Goal: Task Accomplishment & Management: Manage account settings

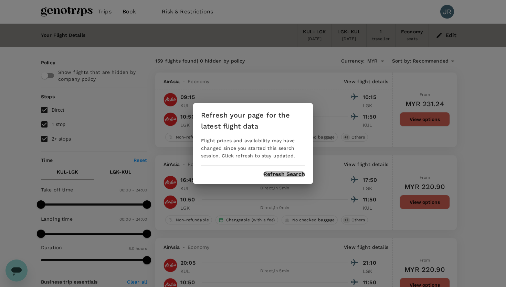
click at [274, 171] on button "Refresh Search" at bounding box center [284, 174] width 42 height 6
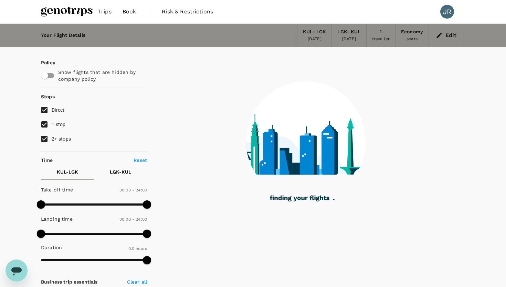
click at [75, 13] on img at bounding box center [67, 11] width 52 height 15
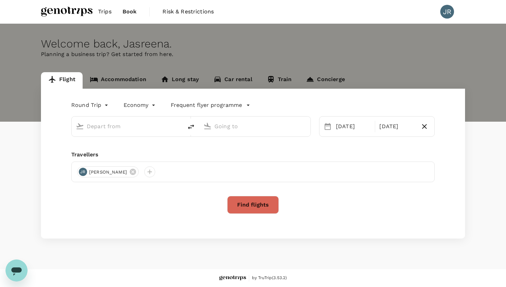
type input "Kuala Lumpur Intl (KUL)"
type input "Langkawi Intl (LGK)"
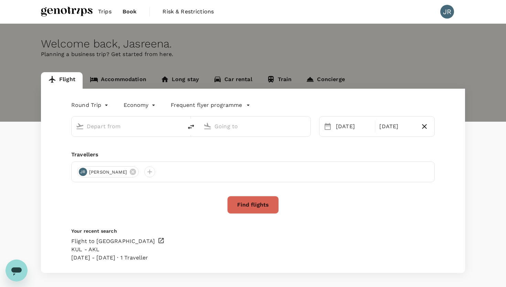
type input "Kuala Lumpur Intl (KUL)"
type input "Langkawi Intl (LGK)"
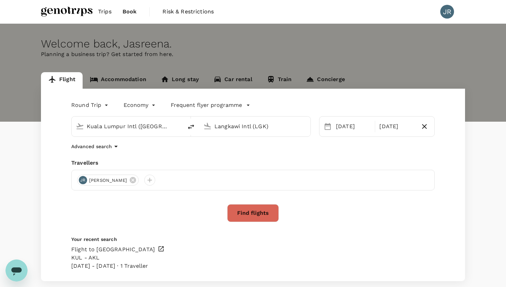
click at [117, 83] on link "Accommodation" at bounding box center [118, 80] width 71 height 17
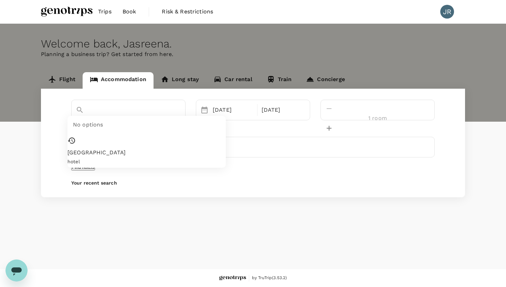
click at [115, 117] on input "Pullman Dubai Creek City Centre" at bounding box center [119, 122] width 86 height 11
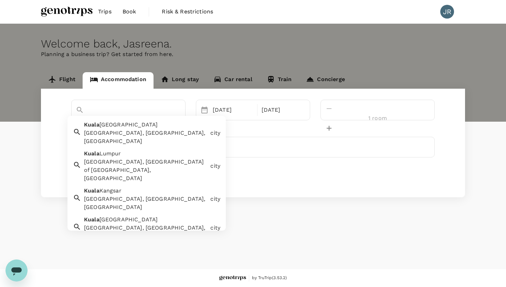
click at [113, 150] on span "Lumpur" at bounding box center [110, 153] width 22 height 7
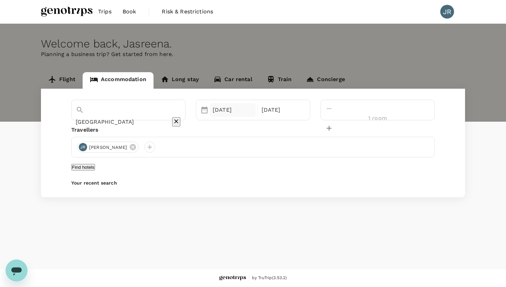
type input "Kuala Lumpur"
click at [249, 112] on div "02 Nov" at bounding box center [233, 110] width 46 height 14
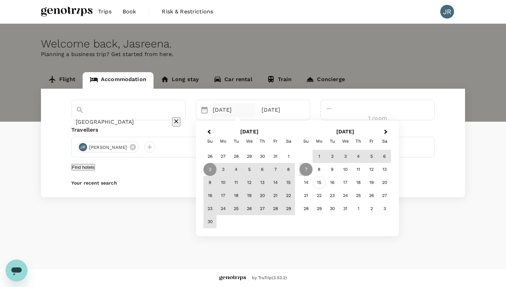
click at [326, 181] on div "15" at bounding box center [319, 183] width 13 height 13
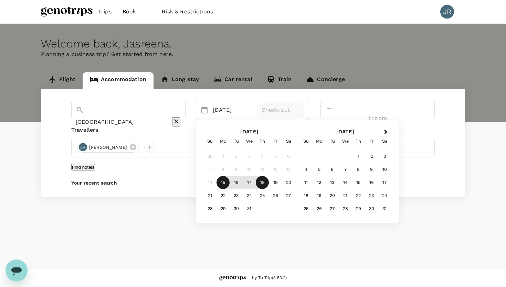
click at [269, 182] on div "18" at bounding box center [262, 183] width 13 height 13
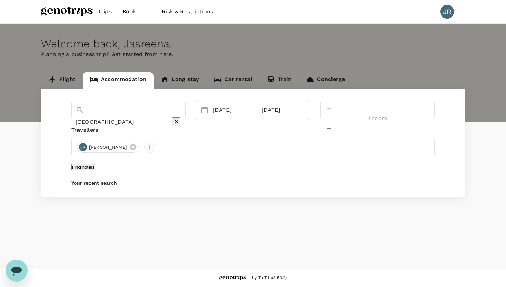
click at [150, 147] on div at bounding box center [149, 147] width 11 height 11
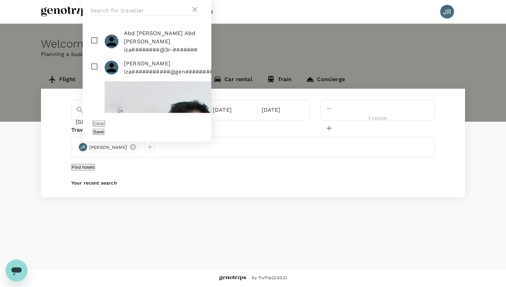
click at [211, 163] on div "Kuala Lumpur Selected date: Monday, December 15th, 2025 15 Dec Selected date: T…" at bounding box center [253, 143] width 424 height 109
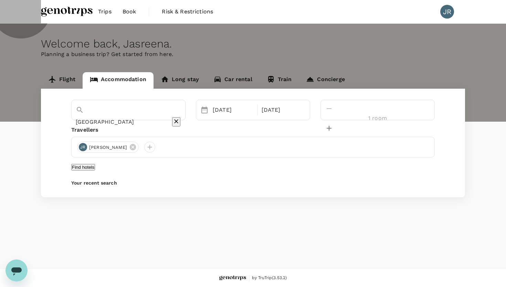
click at [95, 171] on button "Find hotels" at bounding box center [83, 167] width 24 height 7
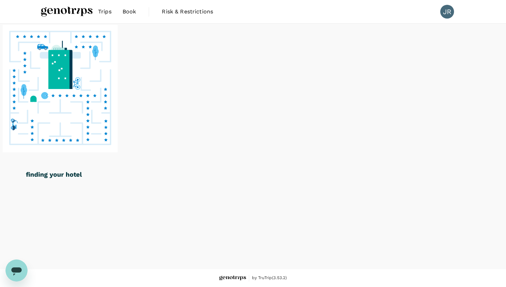
click at [118, 152] on image at bounding box center [60, 89] width 115 height 128
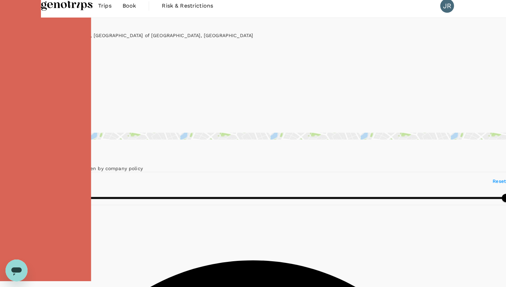
scroll to position [4, 0]
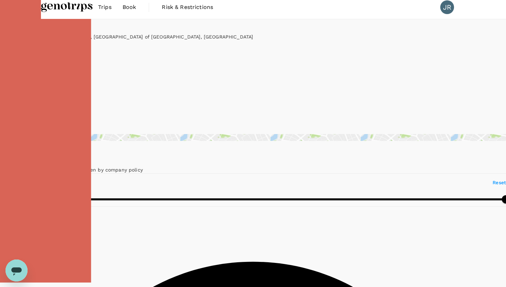
type input "1650.41"
type input "48.41"
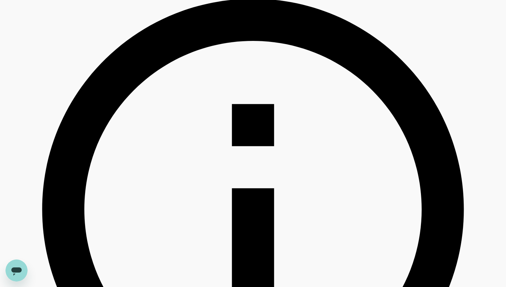
scroll to position [278, 0]
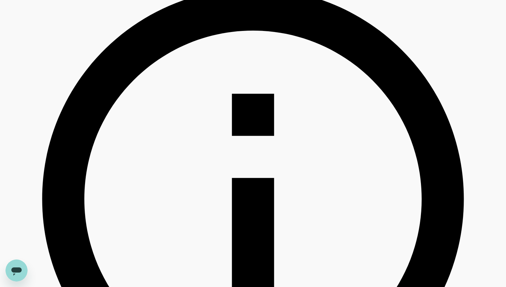
type input "1649.99"
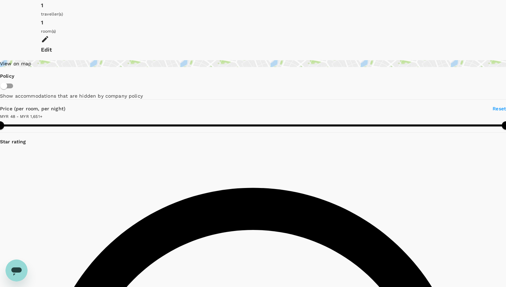
scroll to position [0, 0]
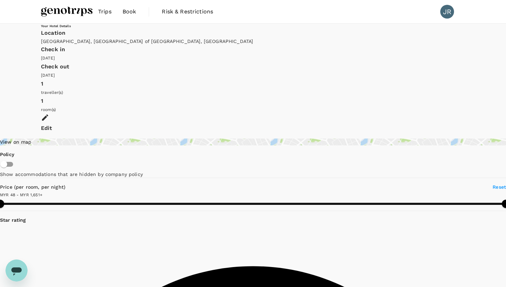
click at [85, 10] on img at bounding box center [67, 11] width 52 height 15
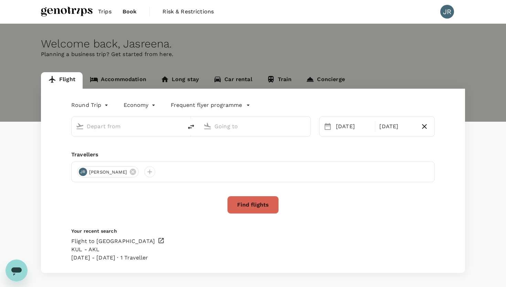
type input "Kuala Lumpur Intl (KUL)"
type input "Langkawi Intl (LGK)"
type input "Kuala Lumpur Intl (KUL)"
type input "Langkawi Intl (LGK)"
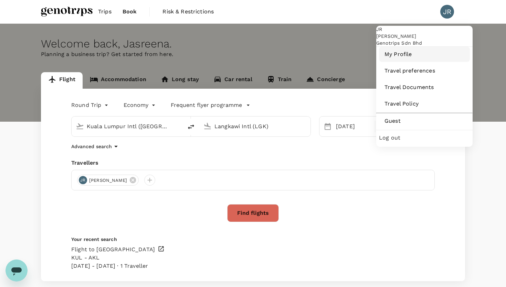
click at [405, 59] on span "My Profile" at bounding box center [425, 54] width 80 height 8
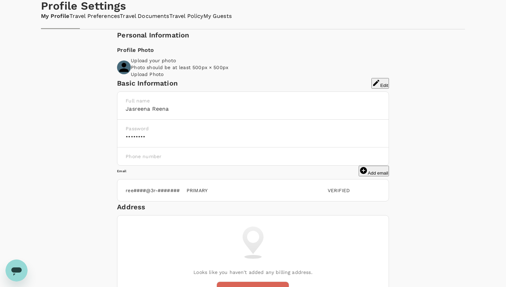
scroll to position [25, 0]
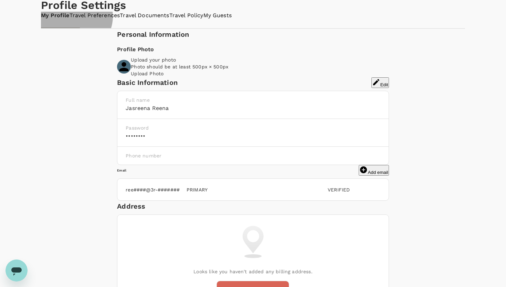
click at [115, 20] on link "Travel Preferences" at bounding box center [95, 16] width 51 height 8
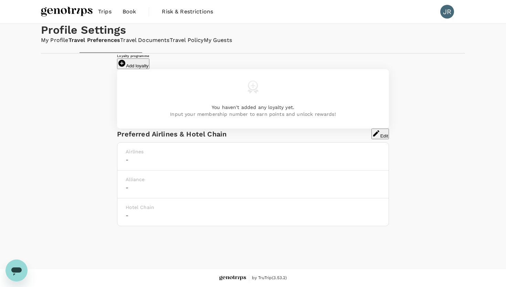
scroll to position [53, 0]
click at [149, 67] on button "Add loyalty" at bounding box center [133, 64] width 32 height 11
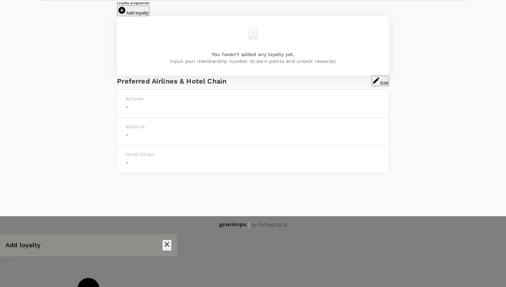
click at [306, 65] on div at bounding box center [253, 143] width 506 height 287
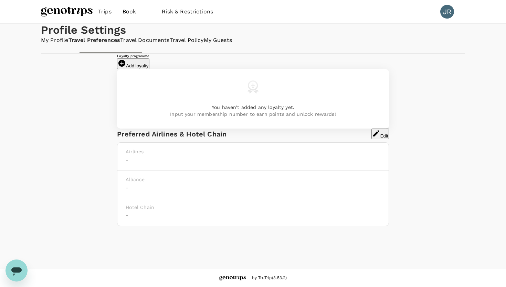
click at [159, 165] on h6 "-" at bounding box center [253, 160] width 254 height 10
click at [372, 138] on icon "button" at bounding box center [376, 133] width 8 height 8
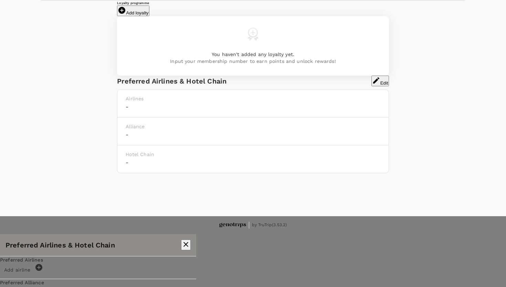
click at [35, 268] on span "Add airline" at bounding box center [17, 271] width 35 height 6
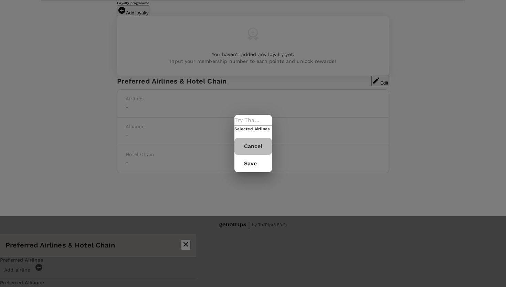
click at [257, 155] on button "Cancel" at bounding box center [253, 146] width 38 height 17
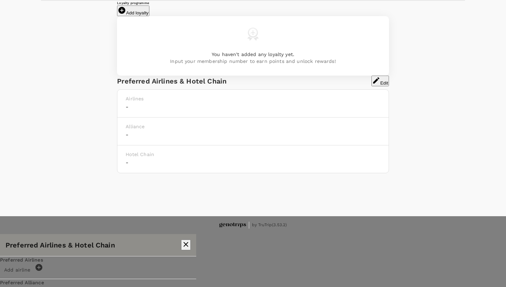
click at [251, 171] on div at bounding box center [253, 143] width 506 height 287
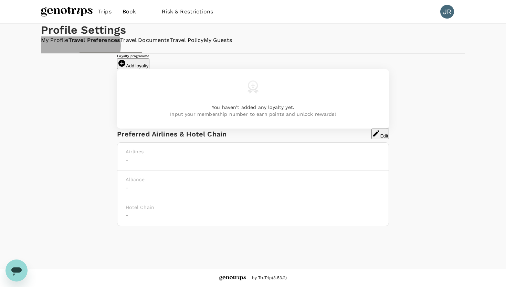
click at [169, 36] on link "Travel Documents" at bounding box center [144, 40] width 49 height 8
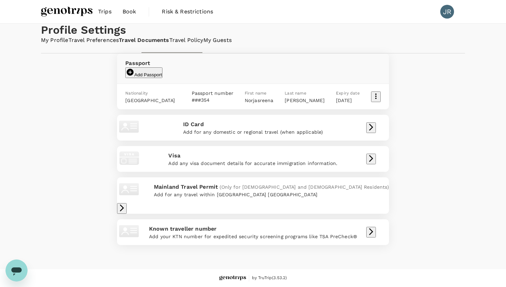
scroll to position [56, 0]
click at [221, 24] on div "Profile Settings My Profile Travel Preferences Travel Documents Travel Policy M…" at bounding box center [253, 137] width 441 height 227
click at [203, 36] on link "Travel Policy" at bounding box center [186, 40] width 34 height 8
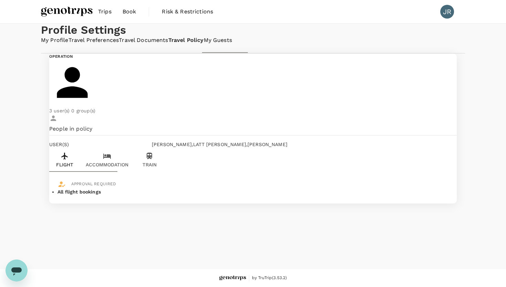
scroll to position [25, 0]
click at [232, 44] on link "My Guests" at bounding box center [218, 40] width 28 height 8
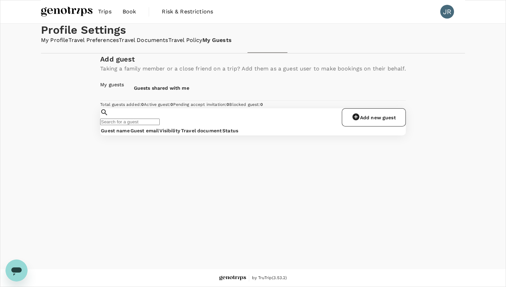
scroll to position [18, 0]
click at [360, 121] on icon at bounding box center [356, 117] width 8 height 8
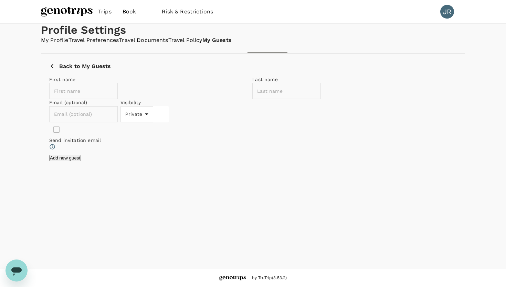
click at [175, 14] on span "Risk & Restrictions" at bounding box center [187, 12] width 51 height 8
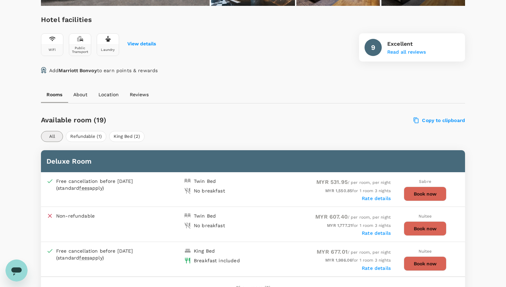
scroll to position [262, 0]
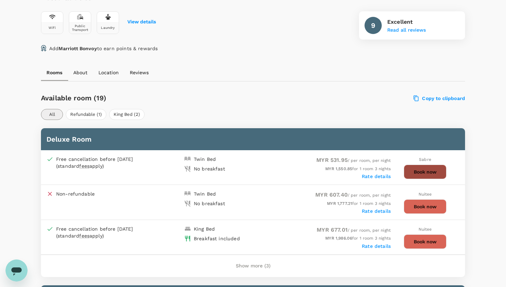
click at [421, 170] on button "Book now" at bounding box center [425, 172] width 43 height 14
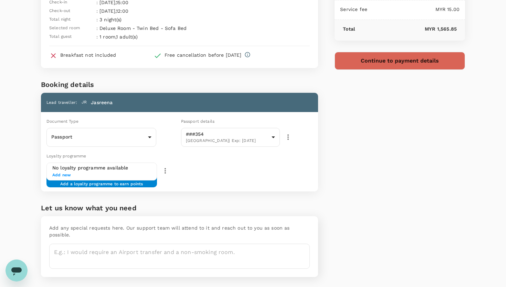
scroll to position [76, 0]
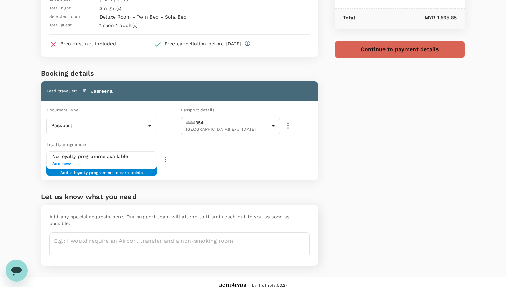
click at [121, 161] on span "Add new" at bounding box center [101, 164] width 99 height 7
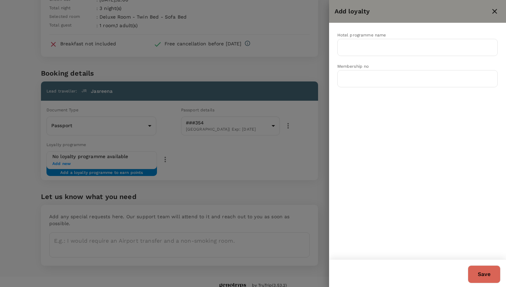
click at [496, 9] on icon "close" at bounding box center [495, 11] width 8 height 8
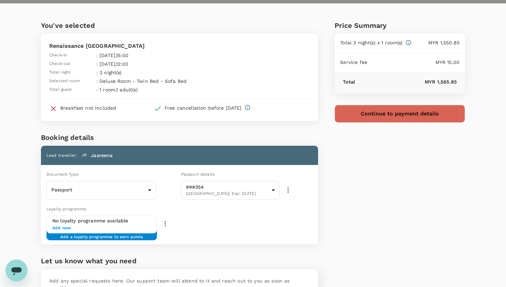
scroll to position [0, 0]
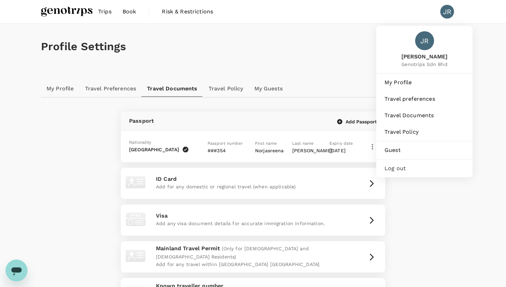
click at [446, 14] on div "JR" at bounding box center [447, 12] width 14 height 14
click at [450, 13] on div "JR" at bounding box center [447, 12] width 14 height 14
click at [404, 132] on span "Travel Policy" at bounding box center [425, 132] width 80 height 8
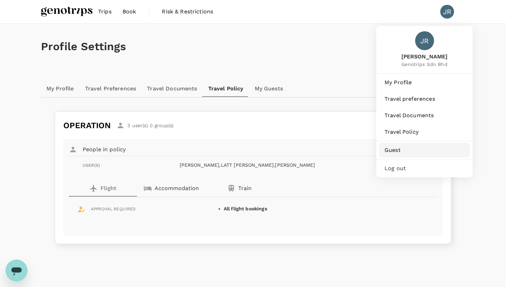
click at [394, 152] on span "Guest" at bounding box center [425, 150] width 80 height 8
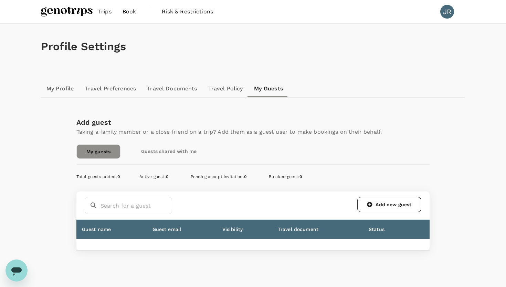
click at [378, 201] on link "Add new guest" at bounding box center [389, 204] width 64 height 15
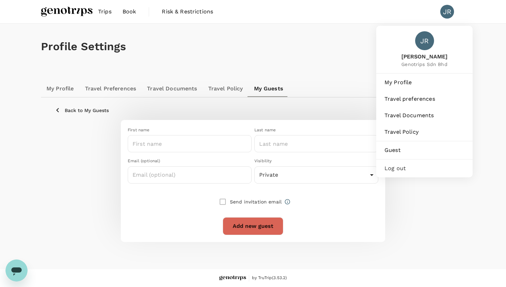
click at [448, 17] on div "JR" at bounding box center [447, 12] width 14 height 14
click at [397, 169] on span "Log out" at bounding box center [425, 169] width 80 height 8
